Goal: Task Accomplishment & Management: Complete application form

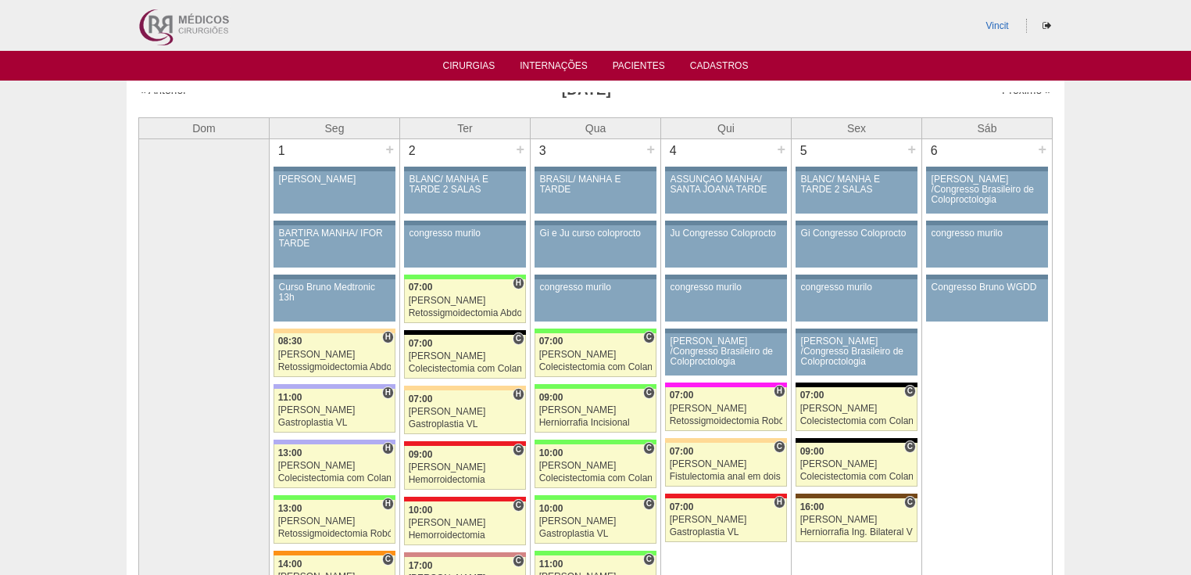
click at [169, 92] on link "« Anterior" at bounding box center [163, 90] width 47 height 13
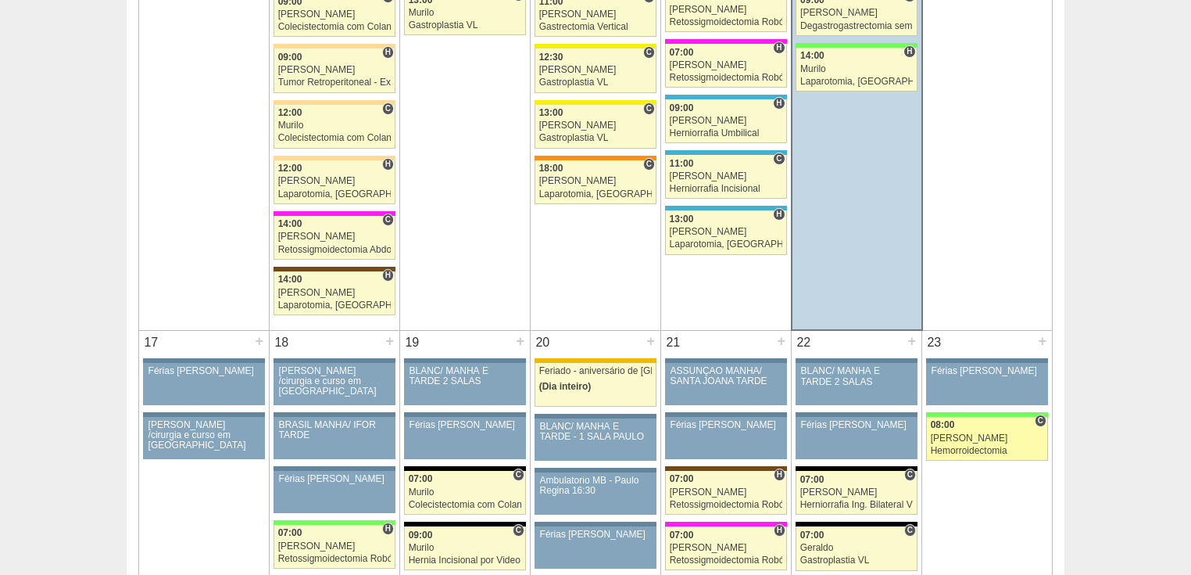
scroll to position [2189, 0]
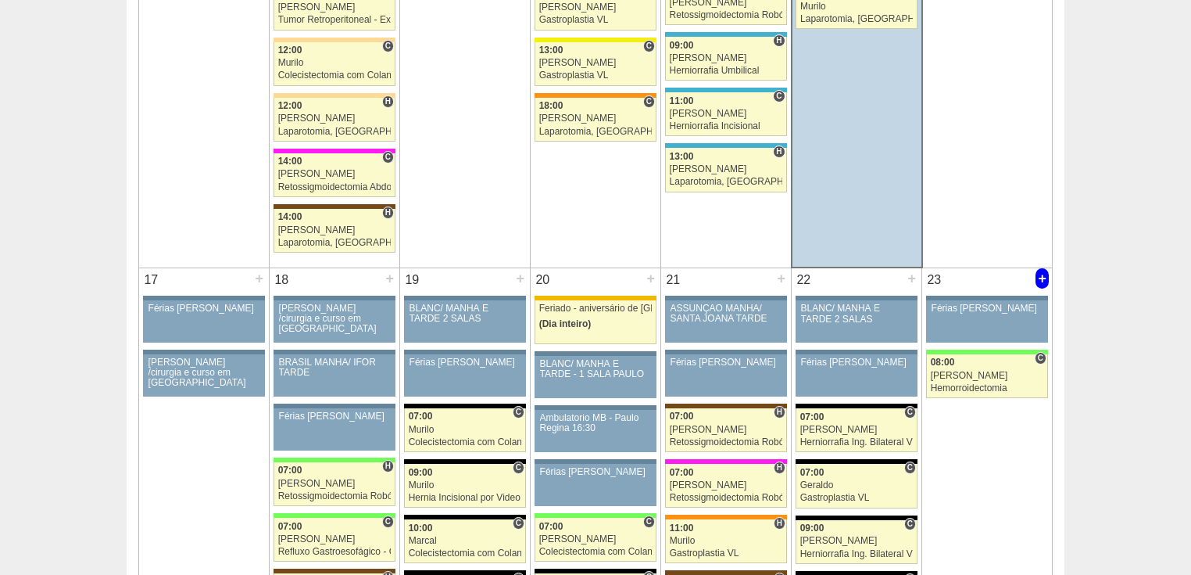
click at [1040, 269] on div "+" at bounding box center [1042, 278] width 13 height 20
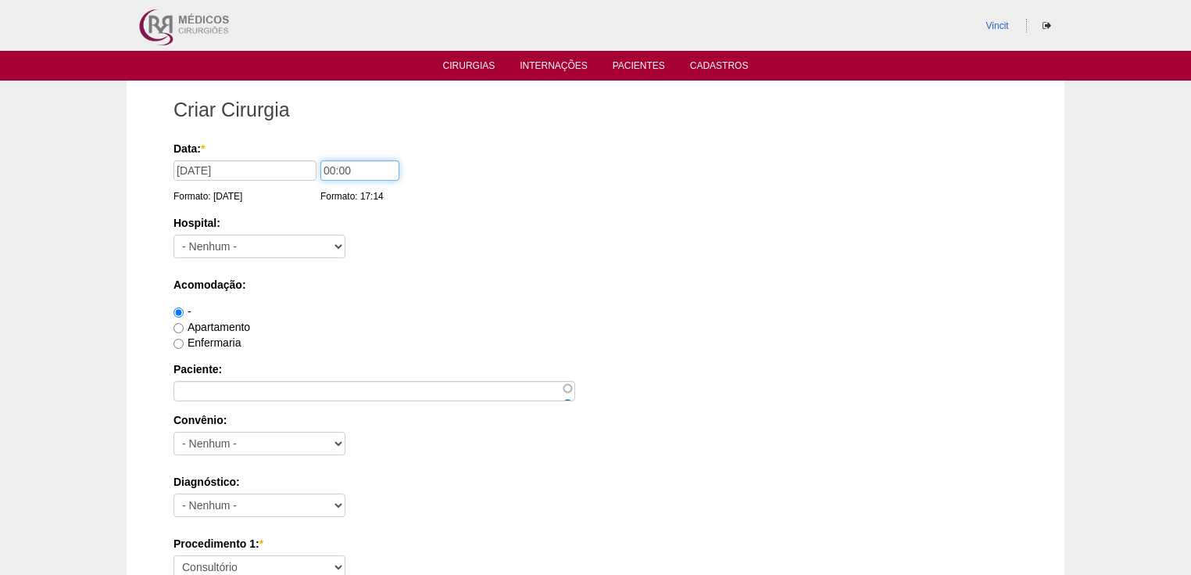
click at [335, 169] on input "00:00" at bounding box center [360, 170] width 79 height 20
type input "14:00"
click at [335, 247] on select "- Nenhum - 9 de Julho Albert Einstein Alvorada América Assunção Bartira Benefic…" at bounding box center [260, 246] width 172 height 23
select select "30"
click at [174, 235] on select "- Nenhum - 9 de Julho Albert Einstein Alvorada América Assunção Bartira Benefic…" at bounding box center [260, 246] width 172 height 23
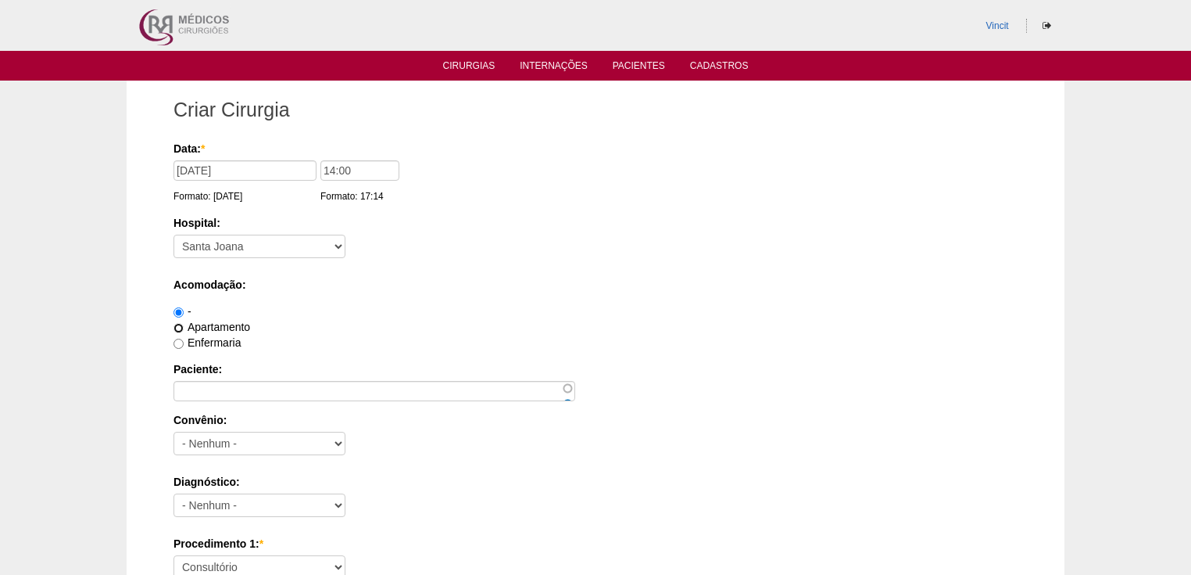
click at [176, 325] on input "Apartamento" at bounding box center [179, 328] width 10 height 10
radio input "true"
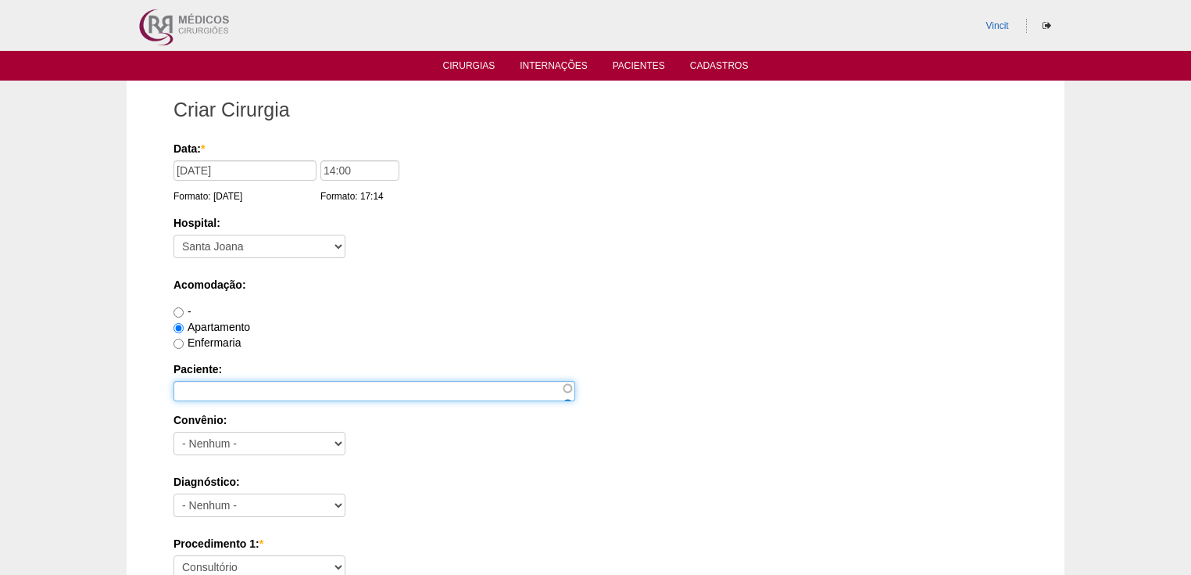
click at [199, 389] on input "Paciente:" at bounding box center [375, 391] width 402 height 20
type input "j"
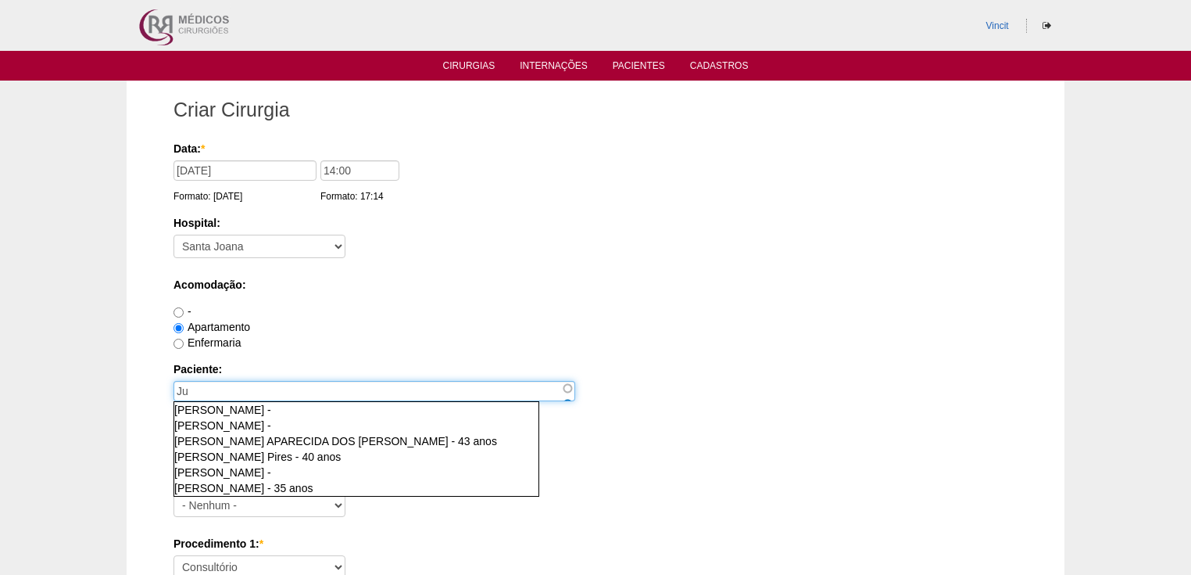
type input "J"
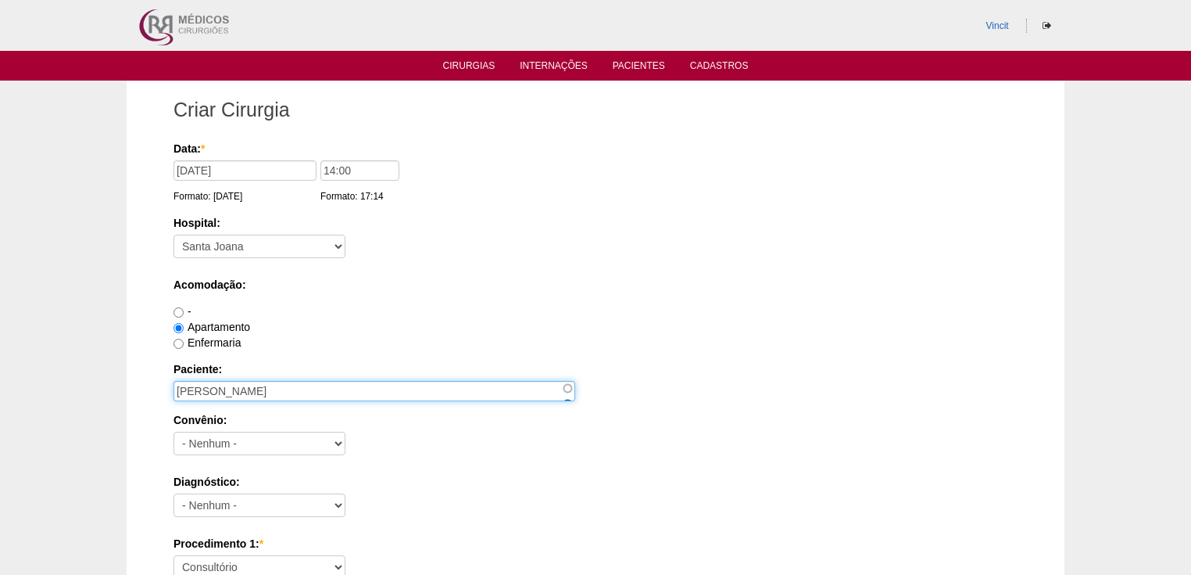
type input "[PERSON_NAME]"
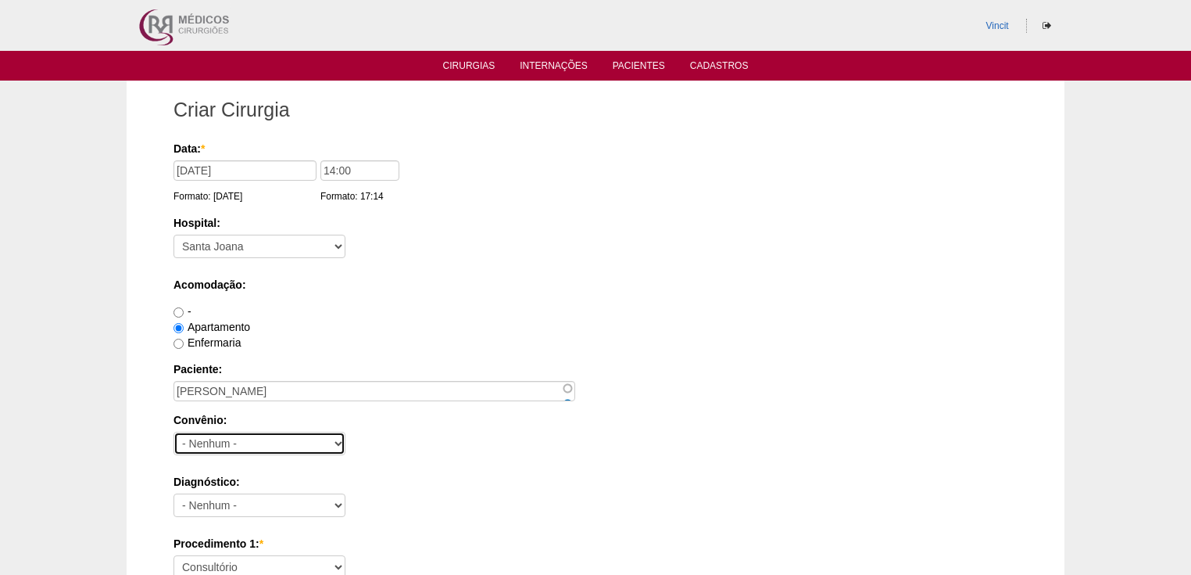
click at [231, 452] on select "- Nenhum - Abet Afresp Allianz Amil Blue Life Caasp Cabesp Caixa de Pensões Car…" at bounding box center [260, 443] width 172 height 23
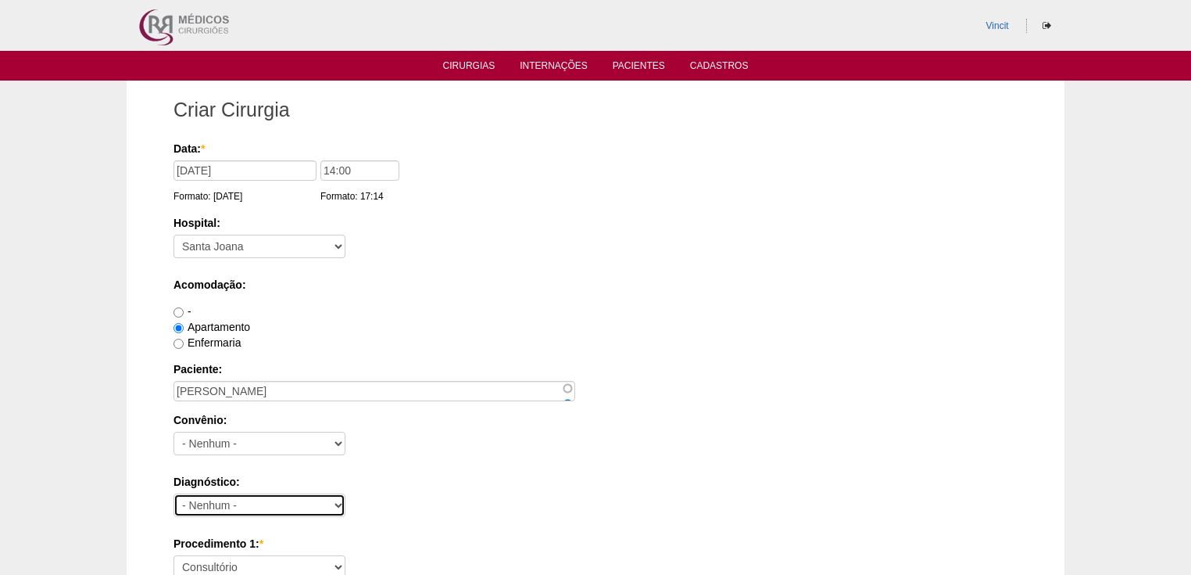
click at [220, 502] on select "- Nenhum - Abdome Agudo Abscesso Hepático Abscesso Perianal Abscesso Peritoneal…" at bounding box center [260, 504] width 172 height 23
select select "3897"
click at [174, 493] on select "- Nenhum - Abdome Agudo Abscesso Hepático Abscesso Perianal Abscesso Peritoneal…" at bounding box center [260, 504] width 172 height 23
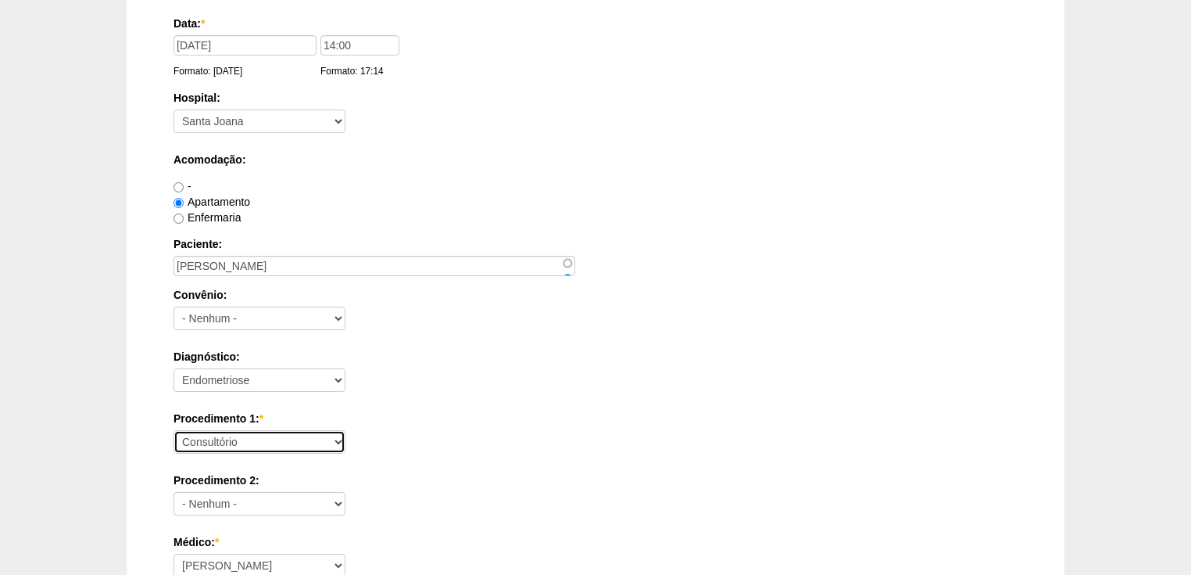
click at [210, 442] on select "Consultório Abscesso Hepático - Drenagem Abscesso perianal Amputação Abdômino P…" at bounding box center [260, 441] width 172 height 23
select select "31203"
click at [174, 430] on select "Consultório Abscesso Hepático - Drenagem Abscesso perianal Amputação Abdômino P…" at bounding box center [260, 441] width 172 height 23
click at [206, 563] on select "Ana Paula Bruno Felipe Rossi Geraldo Igor Benevides Isabella Juliana Luiz Guilh…" at bounding box center [260, 564] width 172 height 23
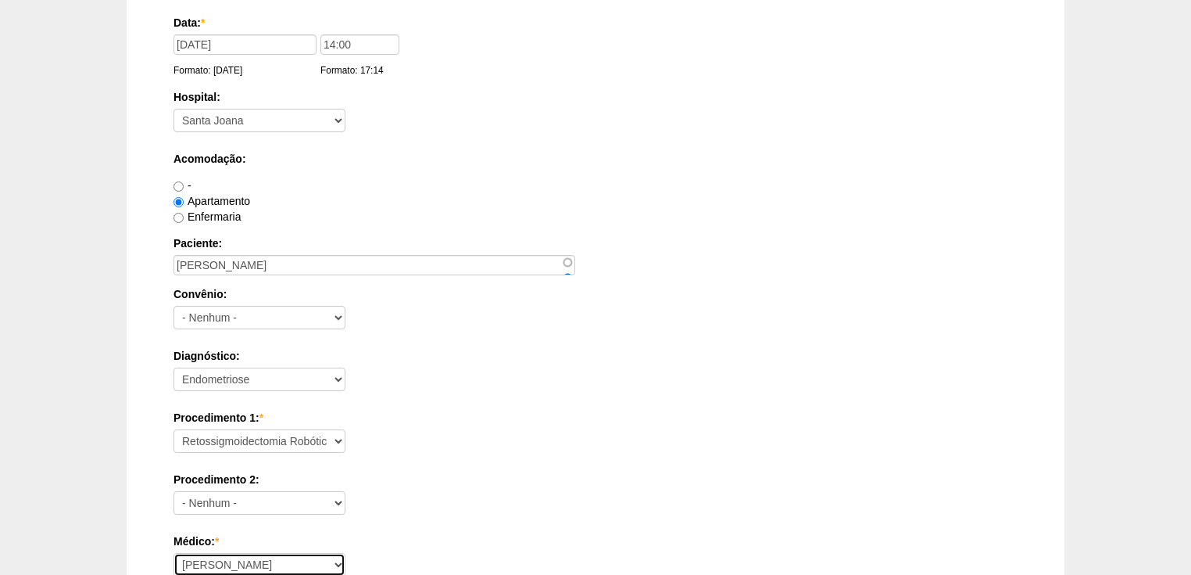
select select "22"
click at [174, 553] on select "Ana Paula Bruno Felipe Rossi Geraldo Igor Benevides Isabella Juliana Luiz Guilh…" at bounding box center [260, 564] width 172 height 23
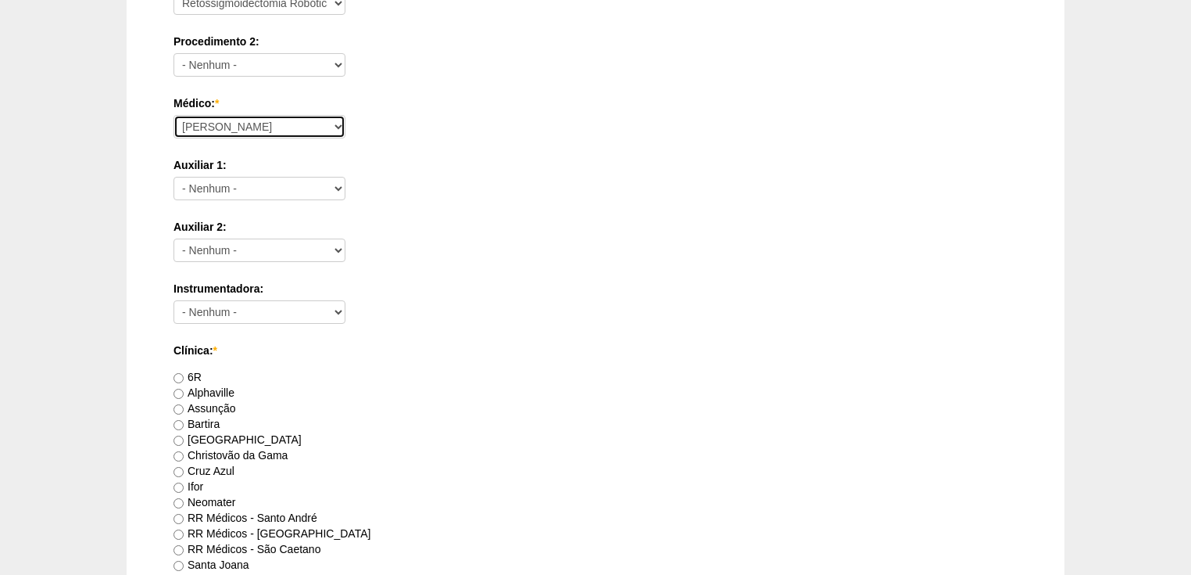
scroll to position [626, 0]
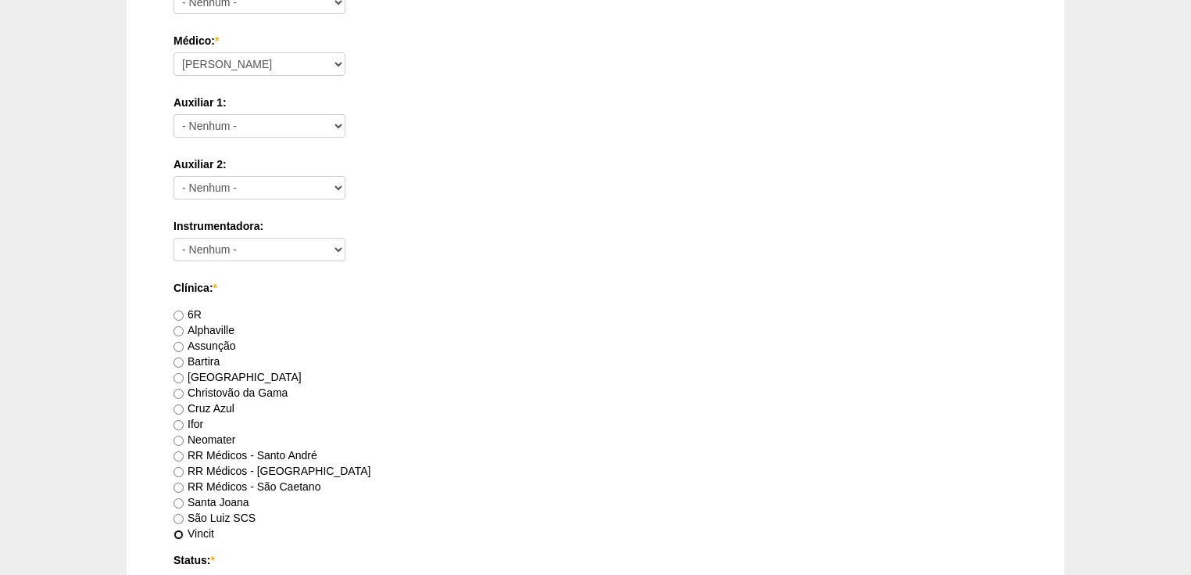
click at [175, 530] on input "Vincit" at bounding box center [179, 534] width 10 height 10
radio input "true"
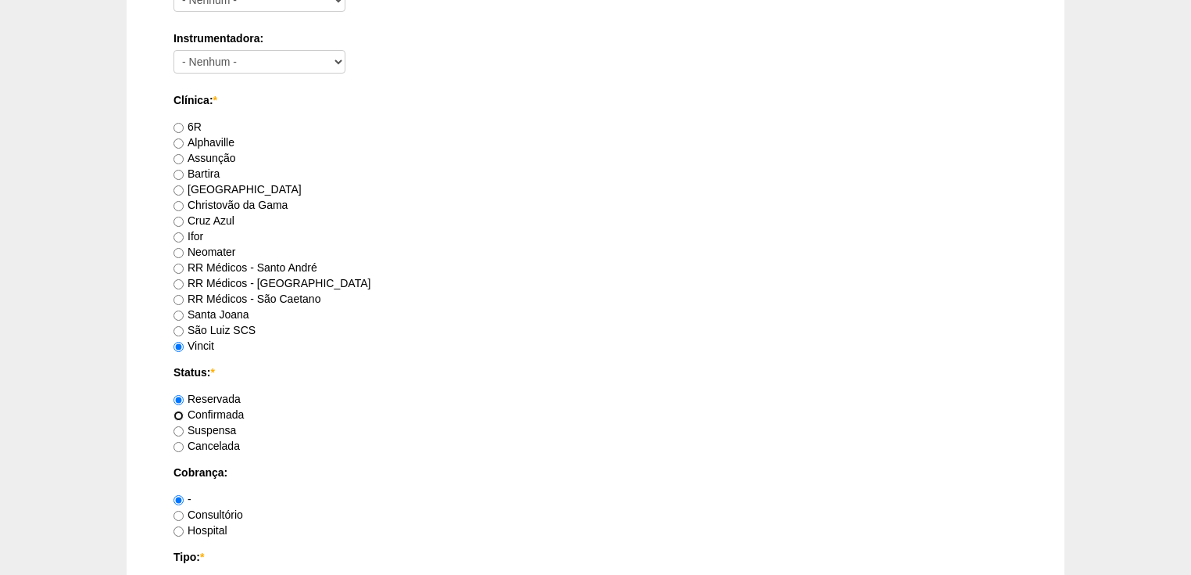
click at [180, 413] on input "Confirmada" at bounding box center [179, 415] width 10 height 10
radio input "true"
click at [177, 510] on input "Consultório" at bounding box center [179, 515] width 10 height 10
radio input "true"
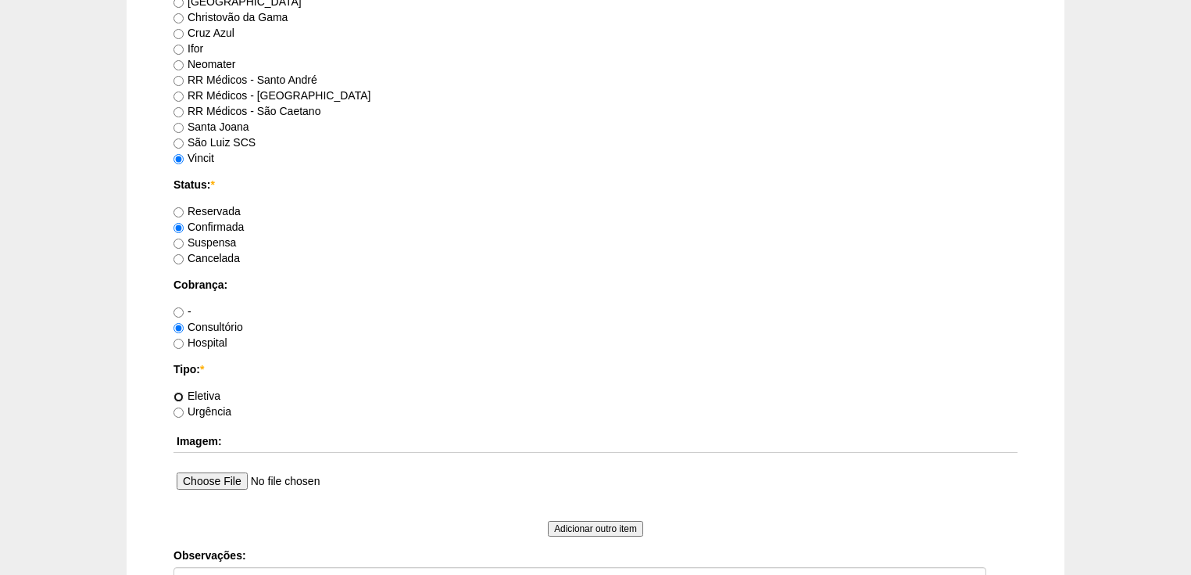
click at [179, 392] on input "Eletiva" at bounding box center [179, 397] width 10 height 10
radio input "true"
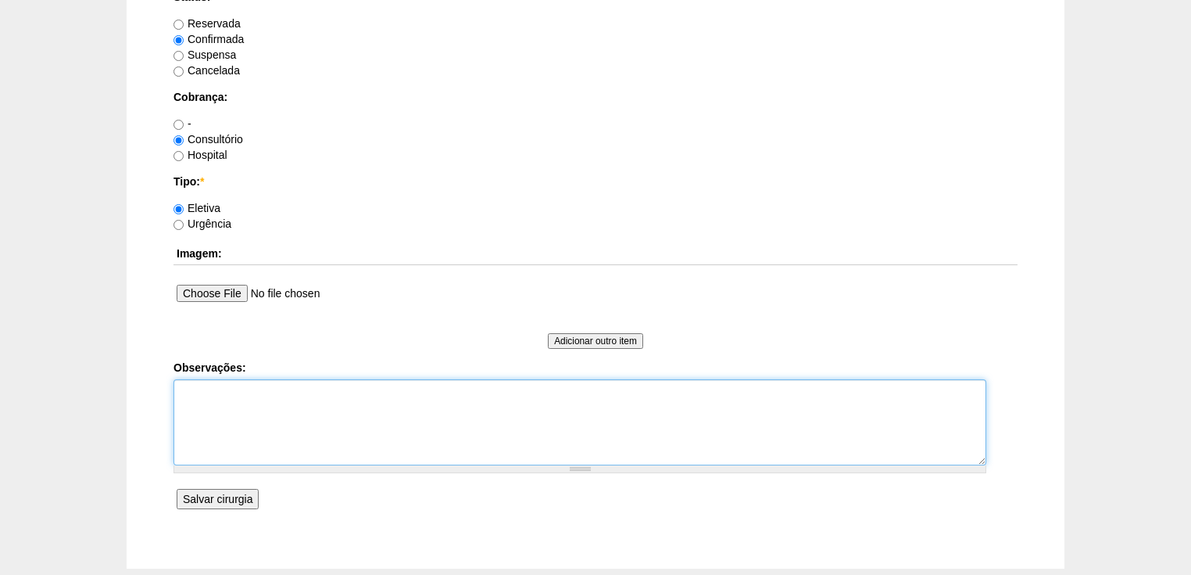
click at [202, 397] on textarea "Observações:" at bounding box center [580, 422] width 813 height 86
type textarea "v"
click at [206, 389] on textarea "Vincit tudo pelo Dr Marcos Dr Marcos." at bounding box center [580, 422] width 813 height 86
type textarea "Vincit - tudo pelo Dr Marcos Dr Marcos."
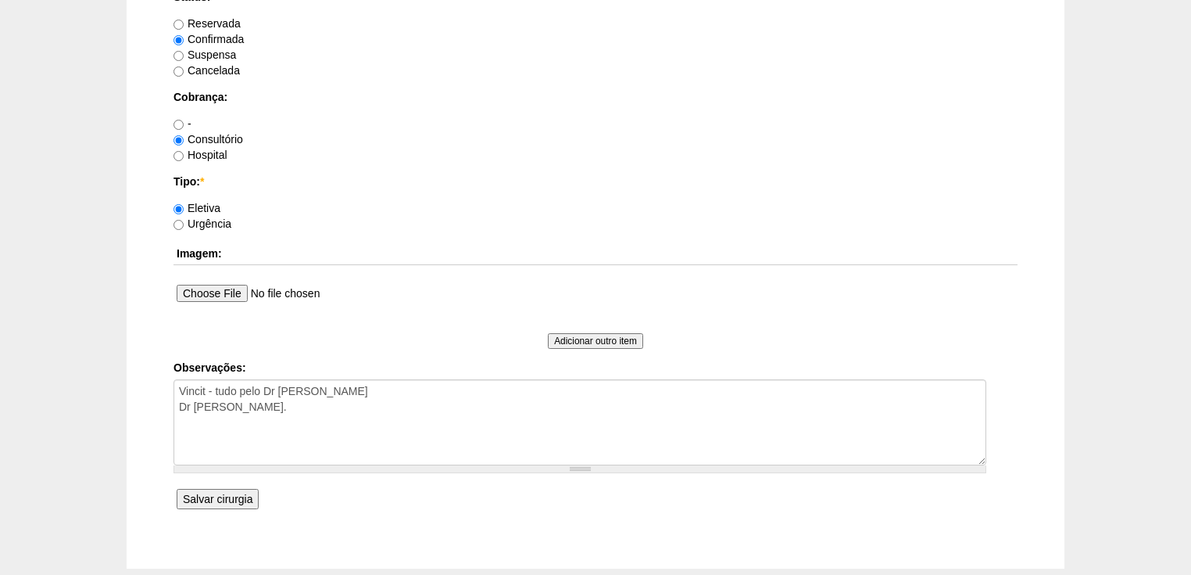
click at [238, 495] on input "Salvar cirurgia" at bounding box center [218, 499] width 82 height 20
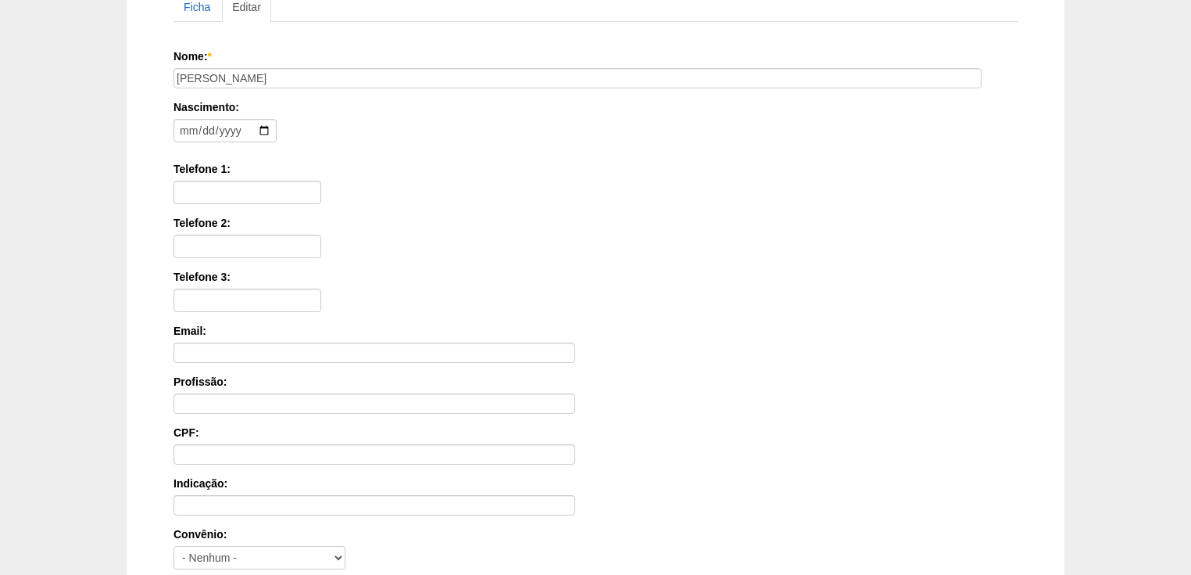
scroll to position [375, 0]
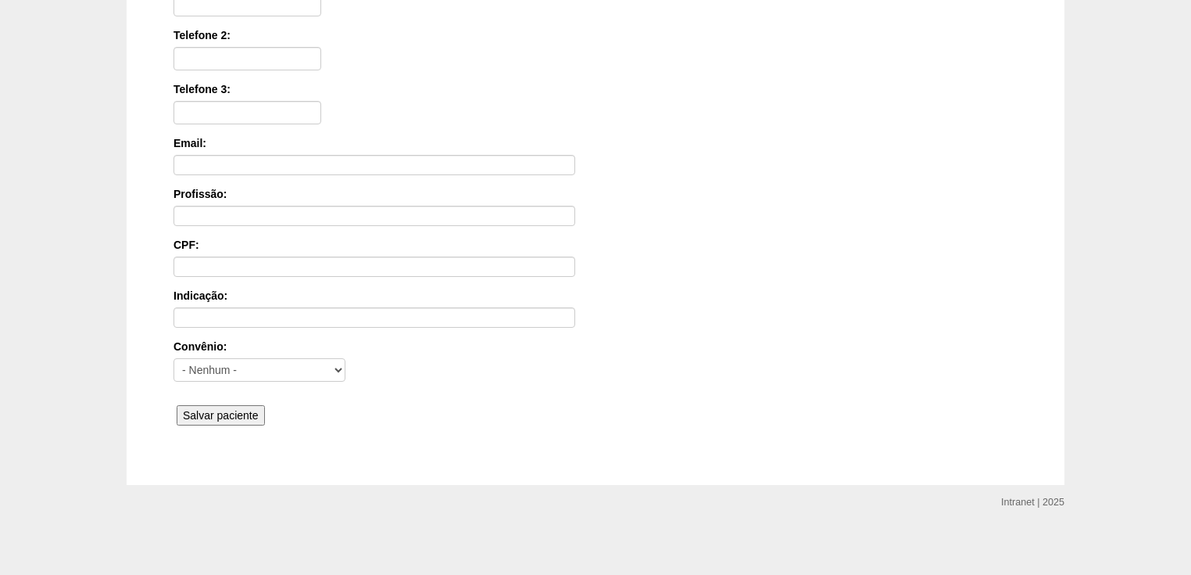
click at [210, 410] on input "Salvar paciente" at bounding box center [221, 415] width 88 height 20
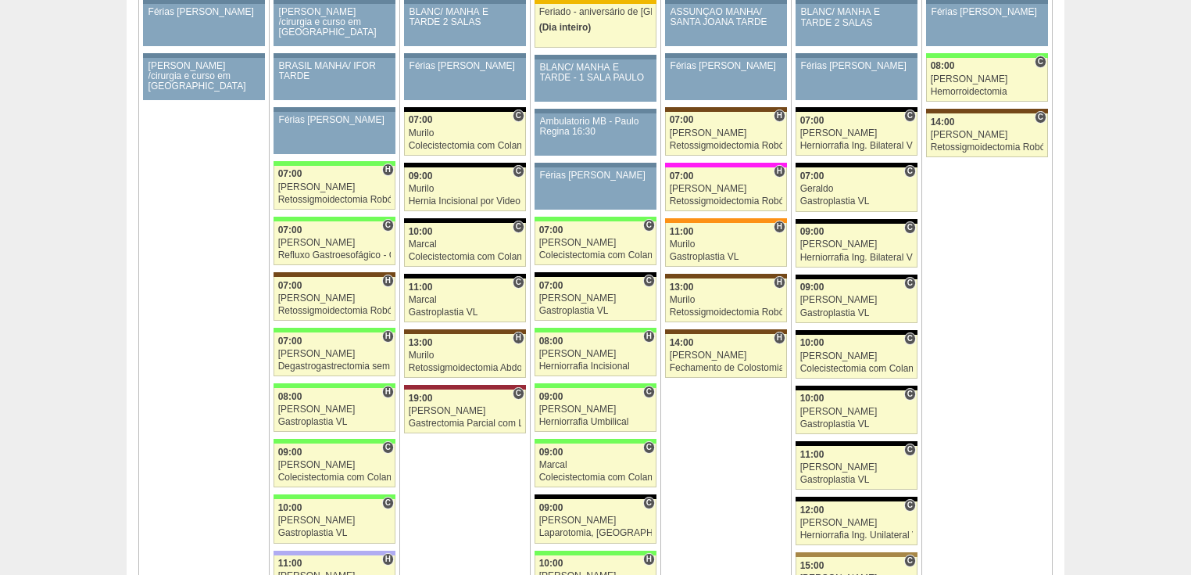
scroll to position [2689, 0]
